Goal: Information Seeking & Learning: Learn about a topic

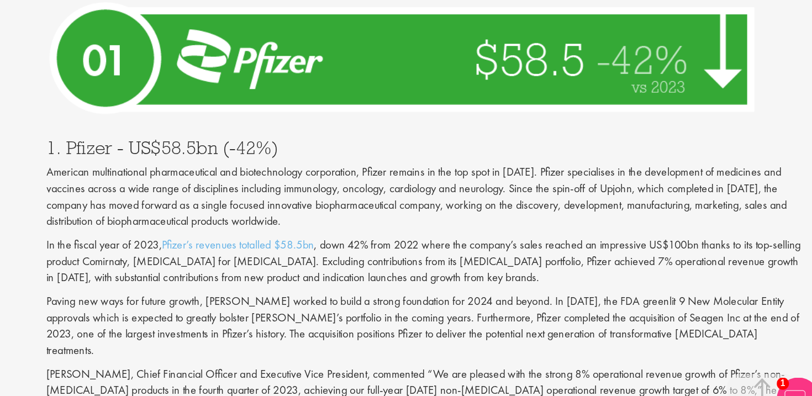
scroll to position [3918, 0]
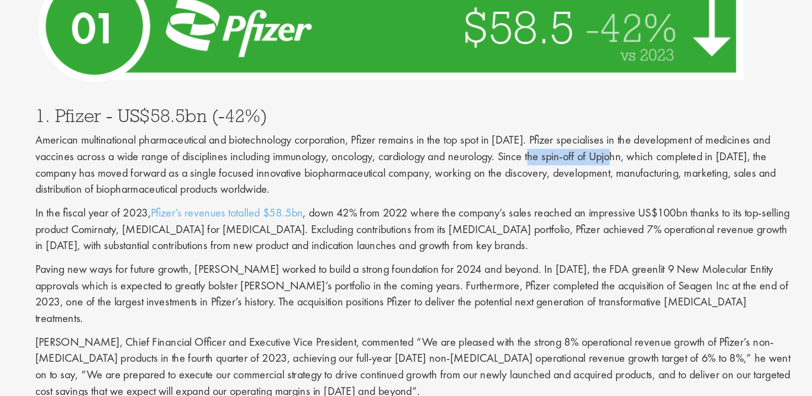
drag, startPoint x: 604, startPoint y: 117, endPoint x: 665, endPoint y: 118, distance: 61.9
click at [665, 147] on p "American multinational pharmaceutical and biotechnology corporation, Pfizer rem…" at bounding box center [506, 172] width 584 height 50
copy p "spin-off of Upjohn"
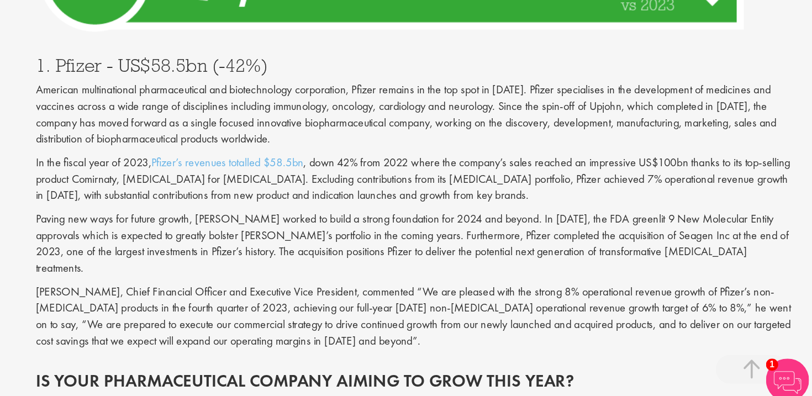
click at [705, 147] on p "American multinational pharmaceutical and biotechnology corporation, Pfizer rem…" at bounding box center [506, 172] width 584 height 50
